Goal: Task Accomplishment & Management: Manage account settings

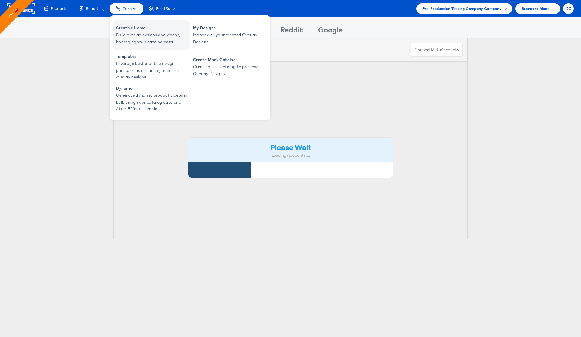
click at [138, 33] on span "Build overlay designs and videos, leveraging your catalog data." at bounding box center [152, 38] width 73 height 14
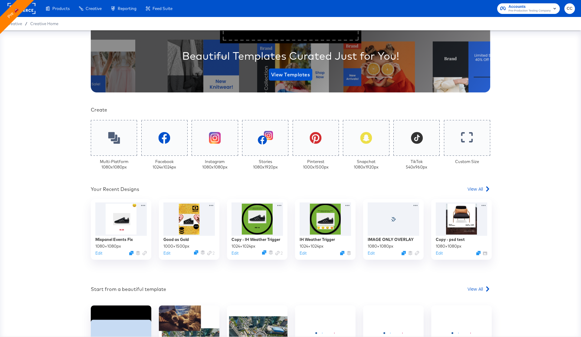
scroll to position [87, 0]
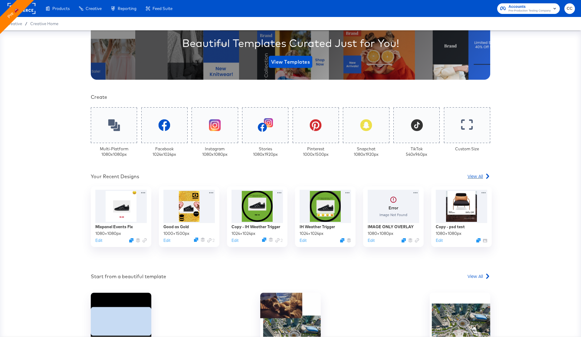
click at [480, 173] on span "View All" at bounding box center [475, 176] width 15 height 6
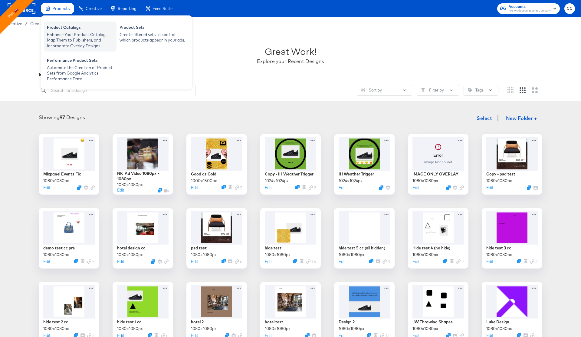
click at [66, 32] on div "Enhance Your Product Catalog, Map Them to Publishers, and Incorporate Overlay D…" at bounding box center [80, 40] width 67 height 17
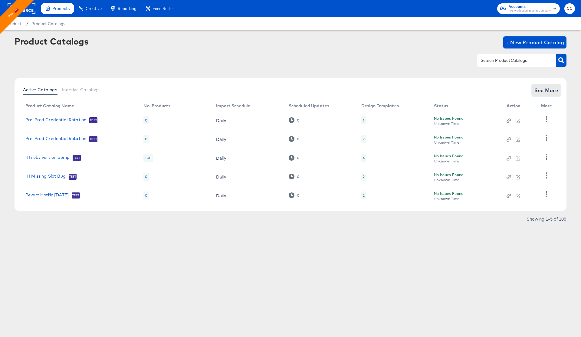
click at [549, 90] on span "See More" at bounding box center [547, 90] width 24 height 8
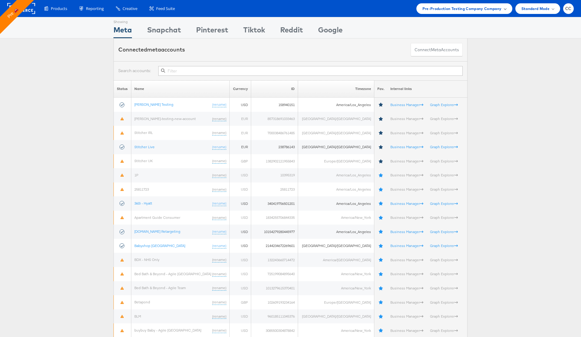
click at [504, 9] on span at bounding box center [505, 8] width 3 height 3
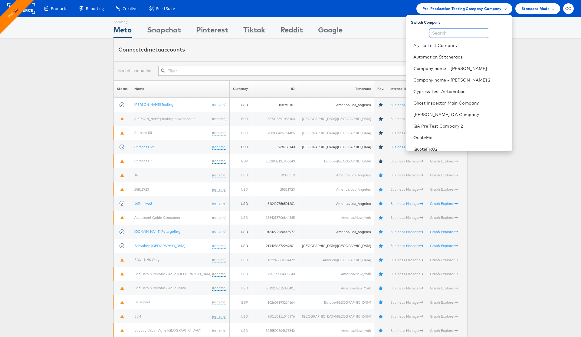
click at [462, 31] on input "text" at bounding box center [459, 33] width 60 height 10
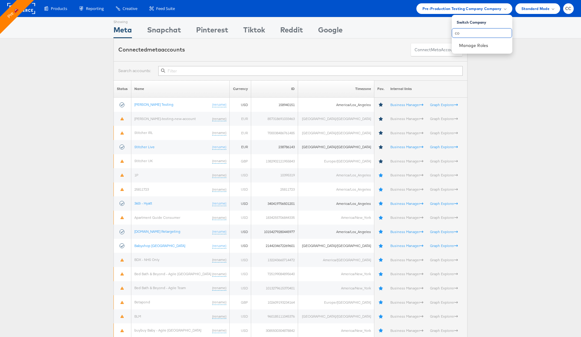
type input "c"
